Goal: Navigation & Orientation: Find specific page/section

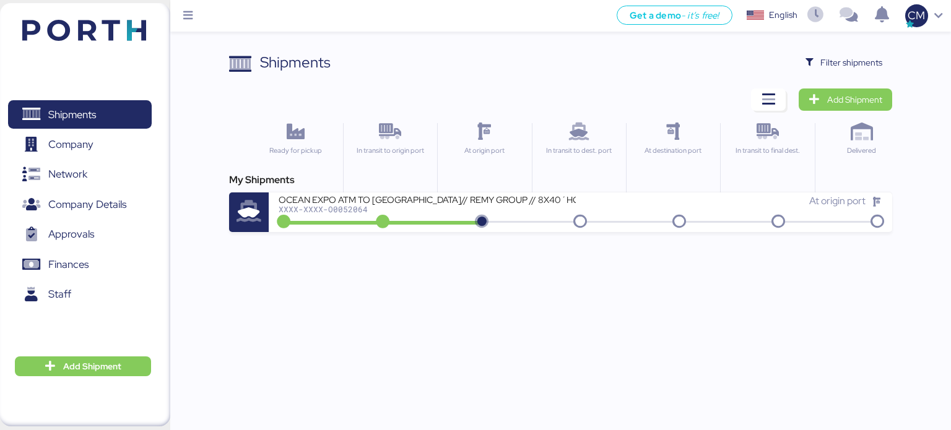
click at [498, 123] on icon at bounding box center [484, 132] width 83 height 18
